Goal: Task Accomplishment & Management: Manage account settings

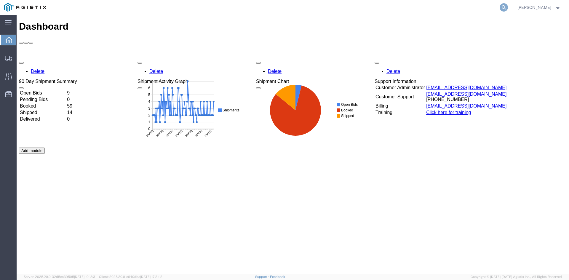
click at [508, 9] on icon at bounding box center [504, 7] width 8 height 8
click at [468, 9] on input "search" at bounding box center [410, 7] width 180 height 14
paste input "56593288"
type input "56593288"
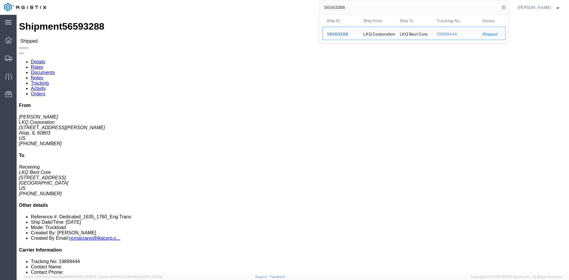
click link "Rates"
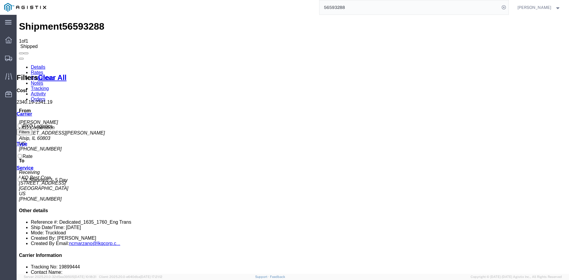
click at [49, 86] on link "Tracking" at bounding box center [40, 88] width 18 height 5
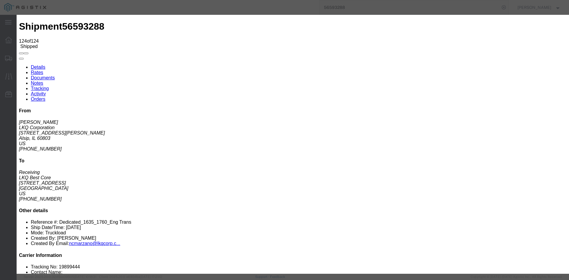
type input "[DATE]"
type input "3:00 PM"
select select "DELIVRED"
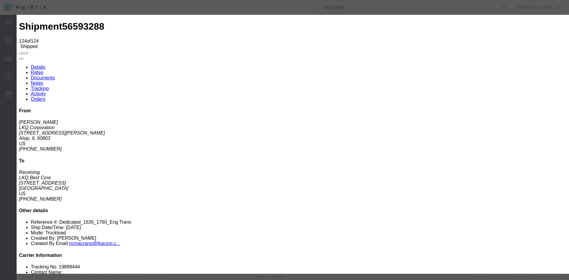
type input "[DATE]"
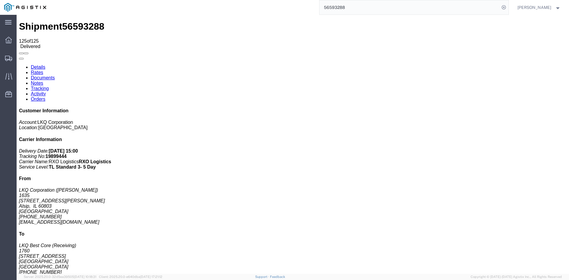
drag, startPoint x: 363, startPoint y: 8, endPoint x: 327, endPoint y: 5, distance: 36.6
click at [330, 5] on div "56593288" at bounding box center [279, 7] width 458 height 15
paste input "607093"
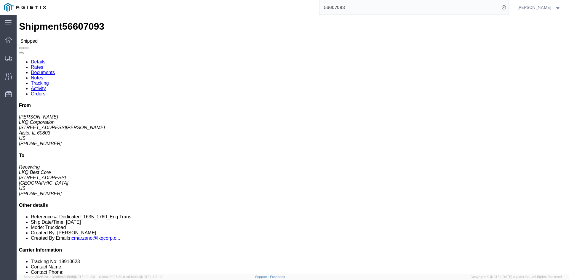
click link "Notes"
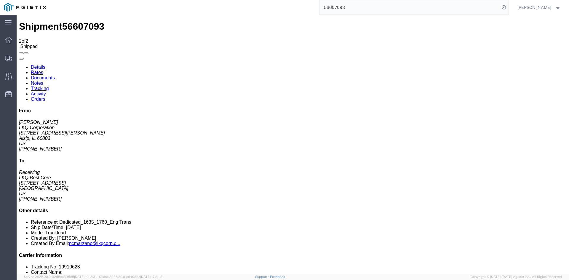
click at [43, 70] on link "Rates" at bounding box center [37, 72] width 12 height 5
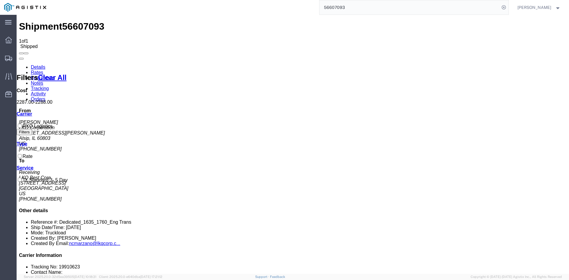
click at [40, 65] on link "Details" at bounding box center [38, 67] width 15 height 5
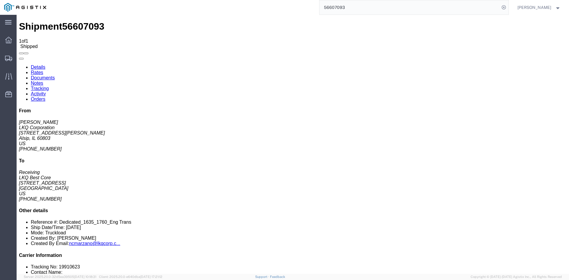
click span "56607093"
copy span "56607093"
click link "Rates"
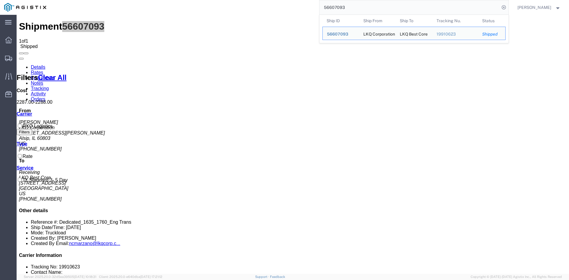
drag, startPoint x: 356, startPoint y: 6, endPoint x: 314, endPoint y: 6, distance: 41.5
click at [315, 6] on div "56607093 Ship ID Ship From Ship To Tracking Nu. Status Ship ID 56607093 Ship Fr…" at bounding box center [279, 7] width 458 height 15
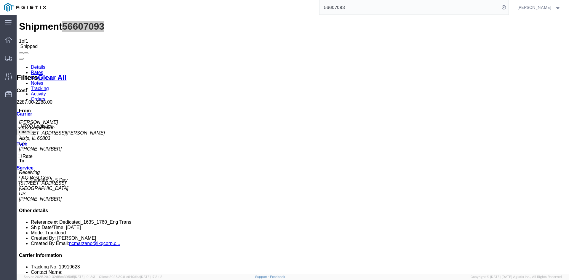
paste input "21361"
type input "56621361"
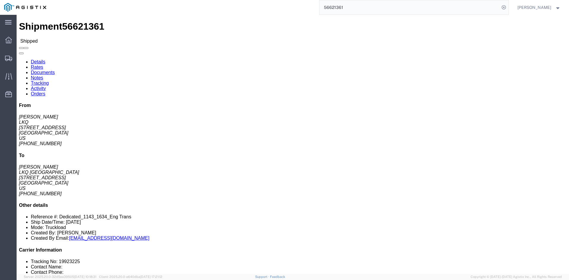
click link "Rates"
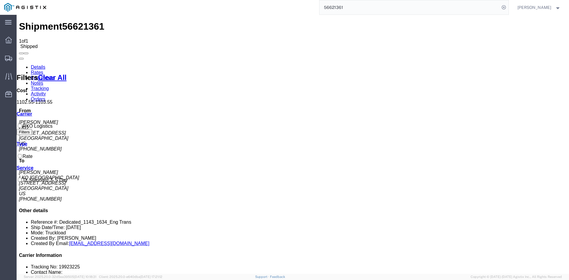
click at [49, 86] on link "Tracking" at bounding box center [40, 88] width 18 height 5
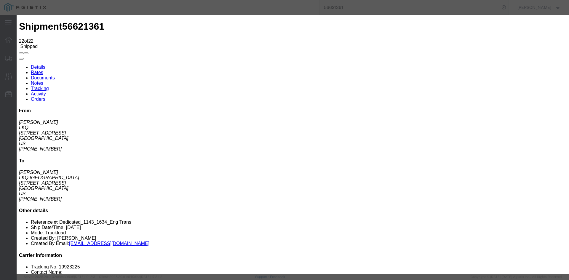
type input "[DATE]"
type input "3:00 PM"
select select "DELIVRED"
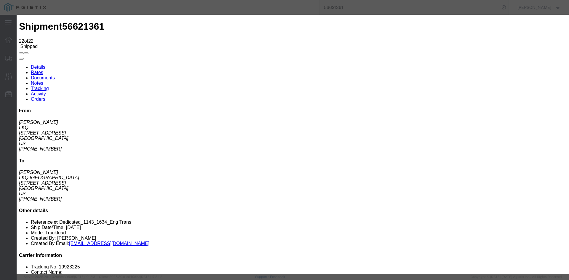
type input "[DATE]"
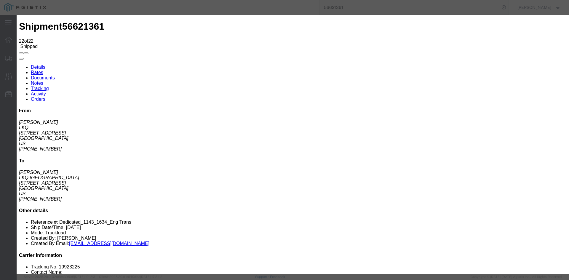
type input "6:34 AM"
